Goal: Information Seeking & Learning: Learn about a topic

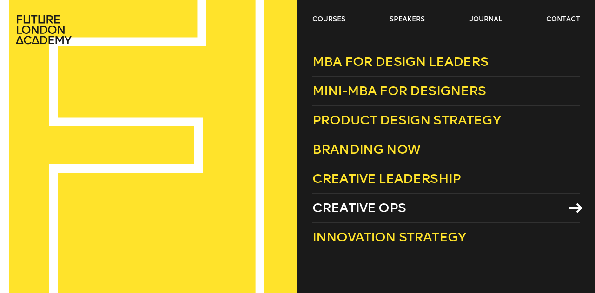
click at [387, 214] on span "Creative Ops" at bounding box center [358, 207] width 93 height 15
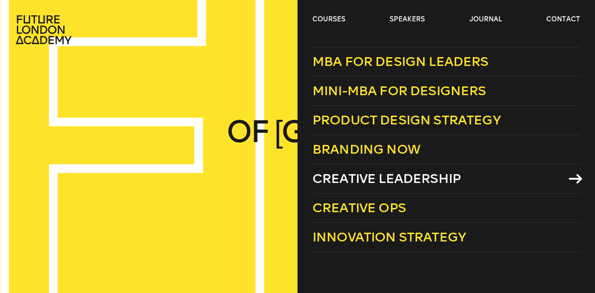
click at [391, 188] on link "Creative Leadership" at bounding box center [446, 179] width 268 height 29
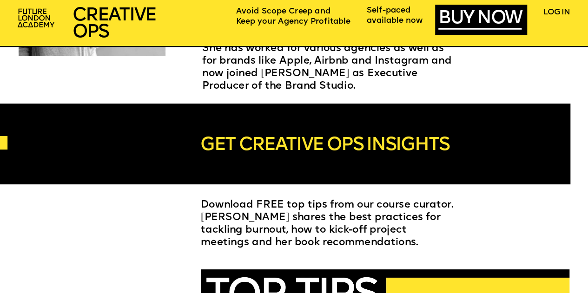
scroll to position [1812, 0]
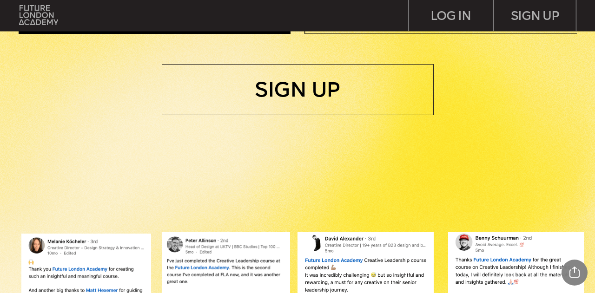
scroll to position [558, 0]
